Goal: Information Seeking & Learning: Understand process/instructions

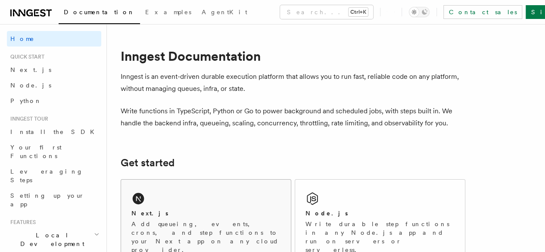
click at [215, 199] on div "Next.js Add queueing, events, crons, and step functions to your Next app on any…" at bounding box center [206, 222] width 170 height 85
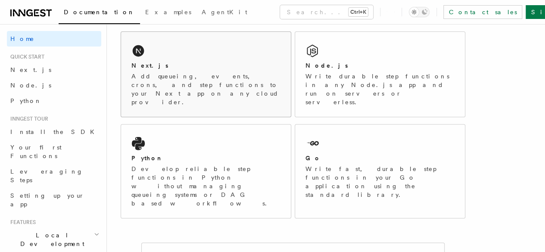
scroll to position [148, 0]
click at [220, 86] on p "Add queueing, events, crons, and step functions to your Next app on any cloud p…" at bounding box center [205, 89] width 149 height 34
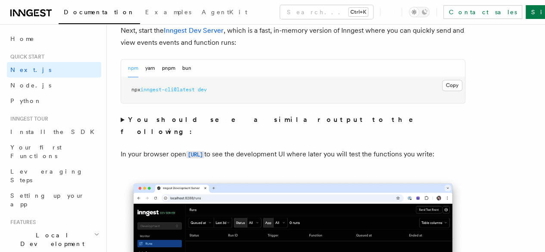
scroll to position [634, 0]
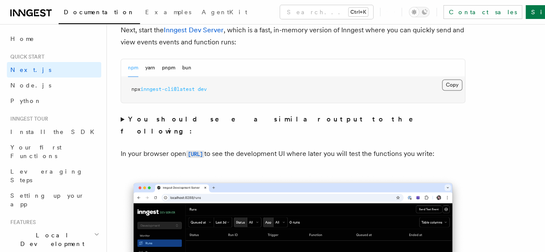
click at [442, 91] on button "Copy Copied" at bounding box center [452, 84] width 20 height 11
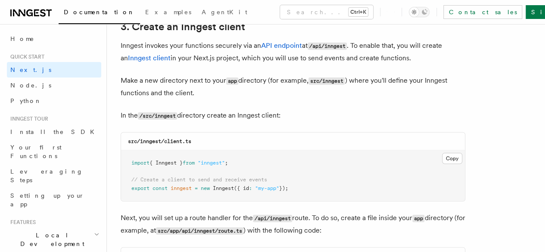
scroll to position [1032, 0]
click at [442, 153] on button "Copy Copied" at bounding box center [452, 158] width 20 height 11
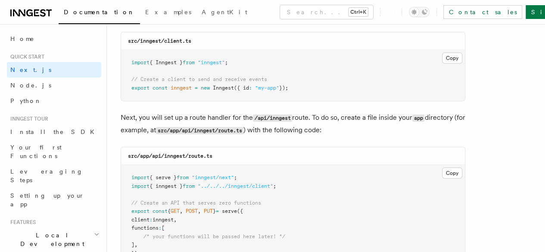
scroll to position [1218, 0]
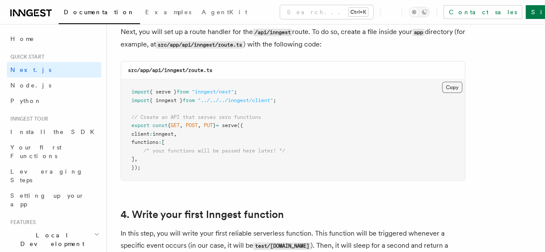
click at [442, 82] on button "Copy Copied" at bounding box center [452, 87] width 20 height 11
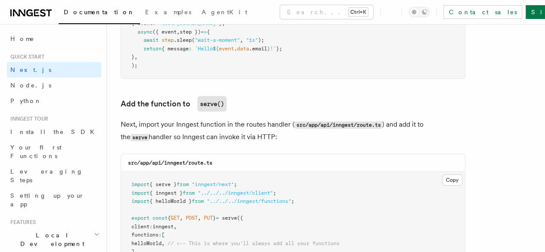
scroll to position [1558, 0]
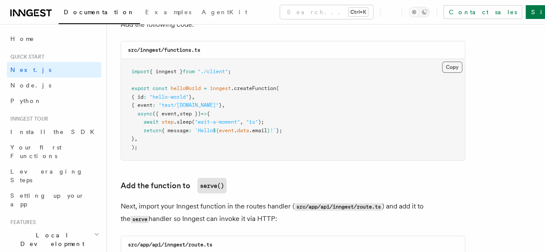
click at [442, 62] on button "Copy Copied" at bounding box center [452, 67] width 20 height 11
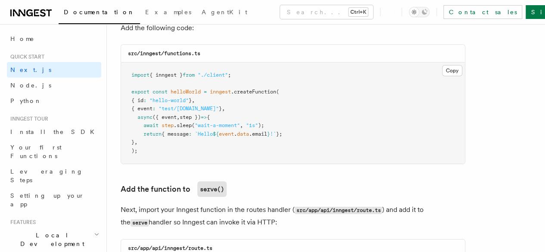
scroll to position [1541, 0]
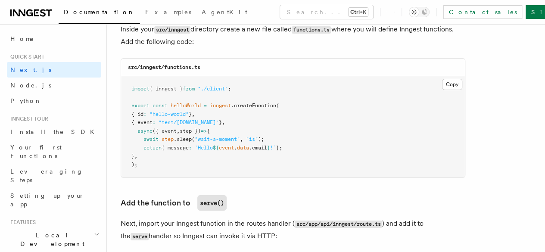
click at [190, 103] on span "helloWorld" at bounding box center [186, 106] width 30 height 6
copy span "helloWorld"
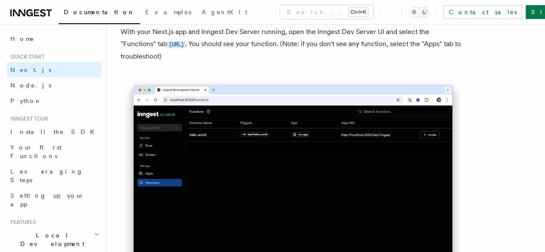
scroll to position [2053, 0]
